Goal: Navigation & Orientation: Go to known website

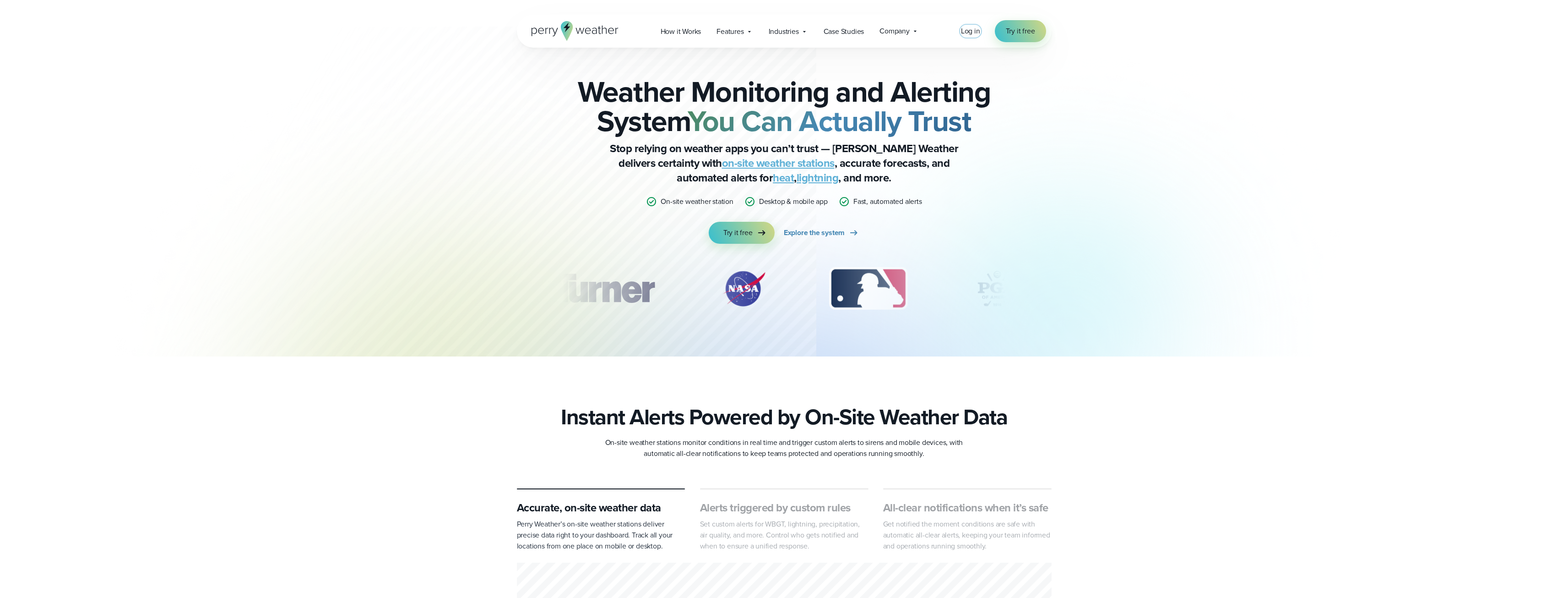
click at [970, 33] on span "Log in" at bounding box center [971, 30] width 19 height 10
click at [965, 34] on span "Log in" at bounding box center [971, 30] width 19 height 10
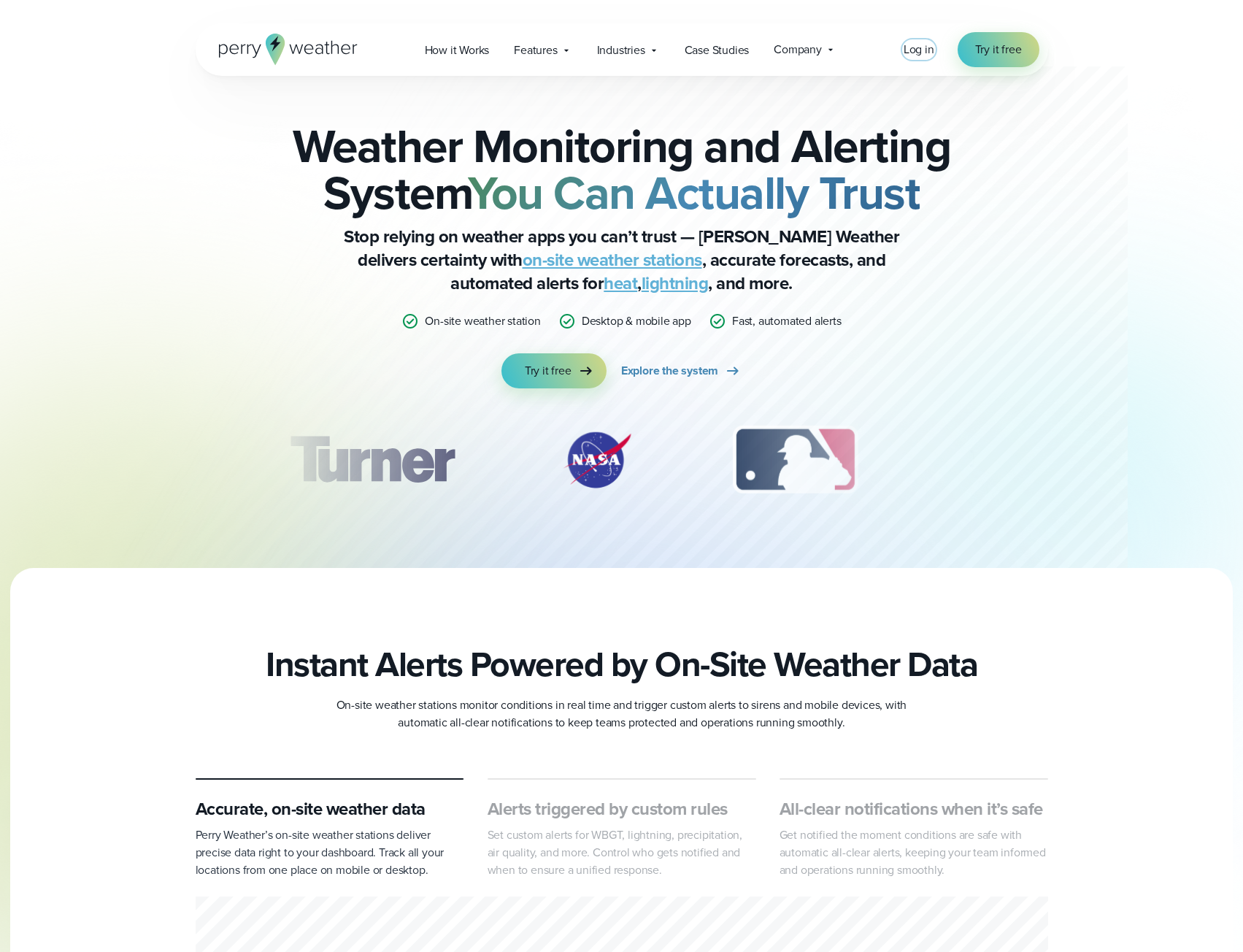
click at [926, 43] on span "Log in" at bounding box center [919, 49] width 31 height 16
